Goal: Task Accomplishment & Management: Complete application form

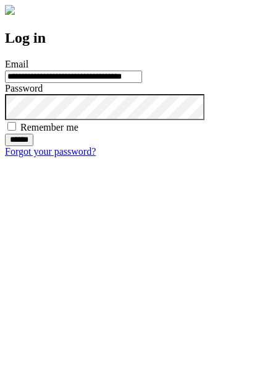
type input "**********"
click at [33, 146] on input "******" at bounding box center [19, 140] width 28 height 12
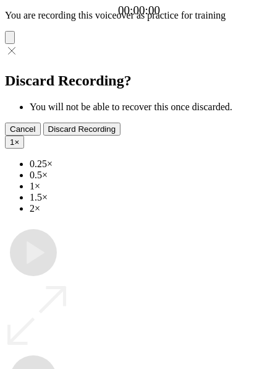
type input "**********"
